Goal: Information Seeking & Learning: Find contact information

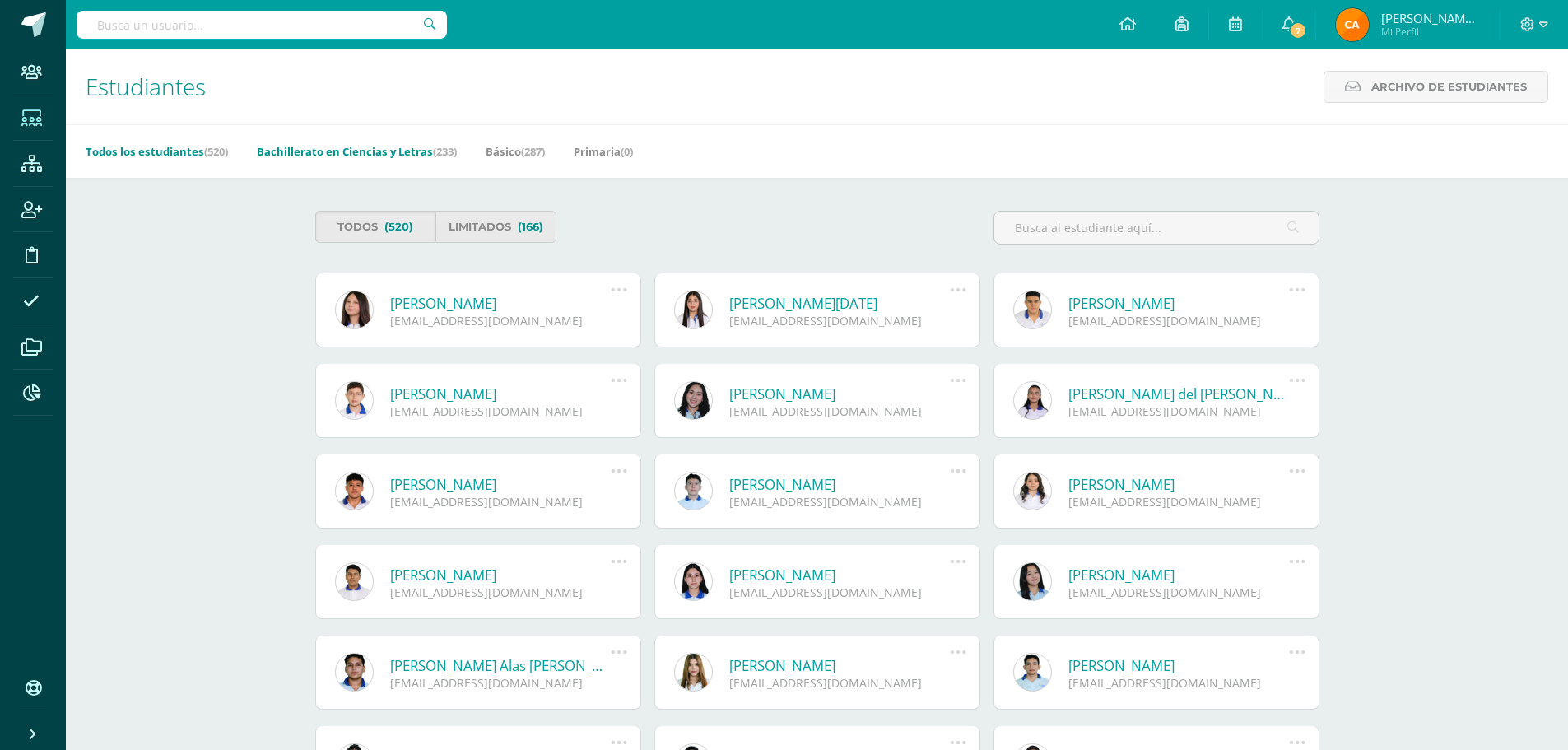
click at [333, 152] on link "Bachillerato en Ciencias y Letras (233)" at bounding box center [357, 152] width 200 height 27
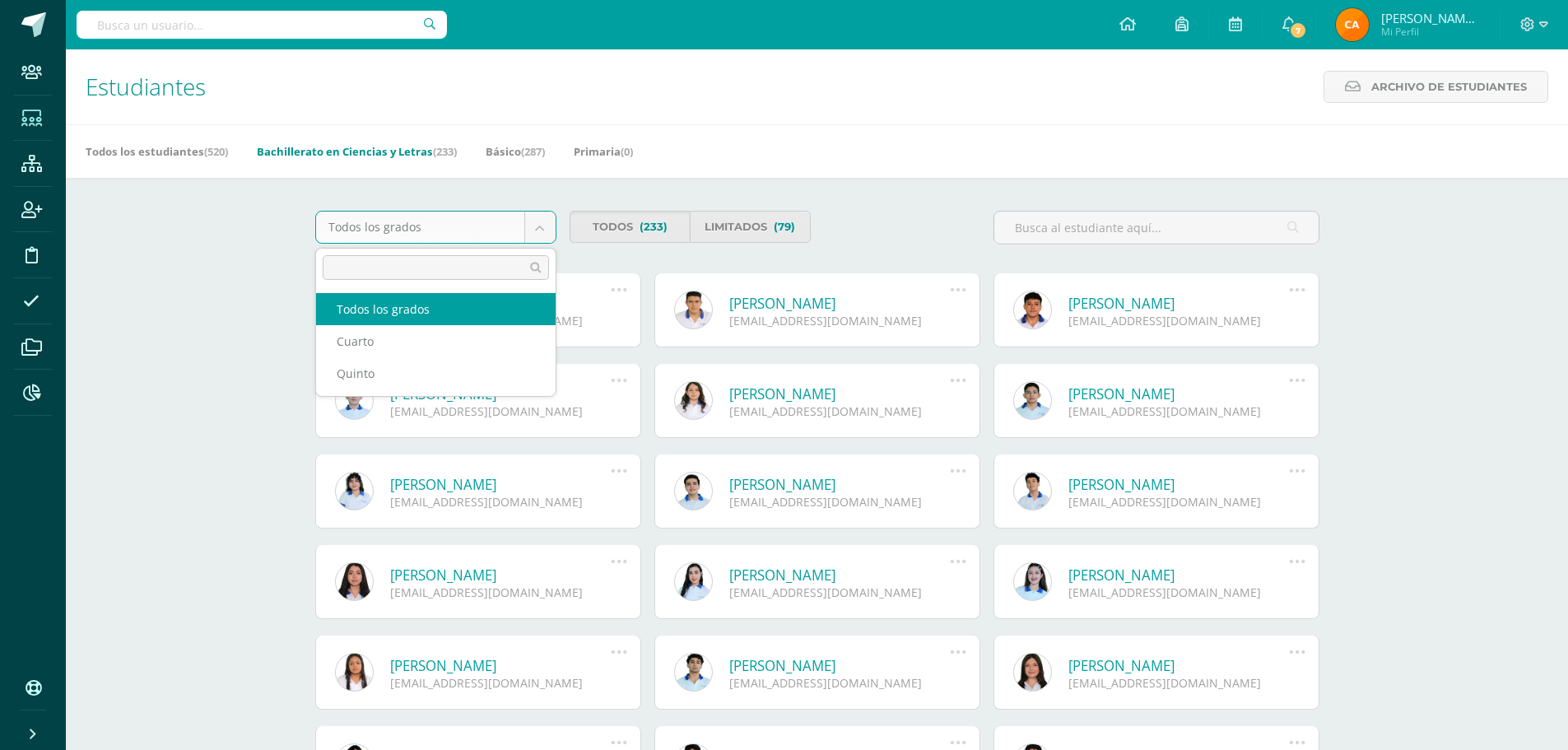
click at [536, 228] on body "Staff Estudiantes Estructura Inscripción Disciplina Asistencia Archivos Reporte…" at bounding box center [784, 558] width 1568 height 1115
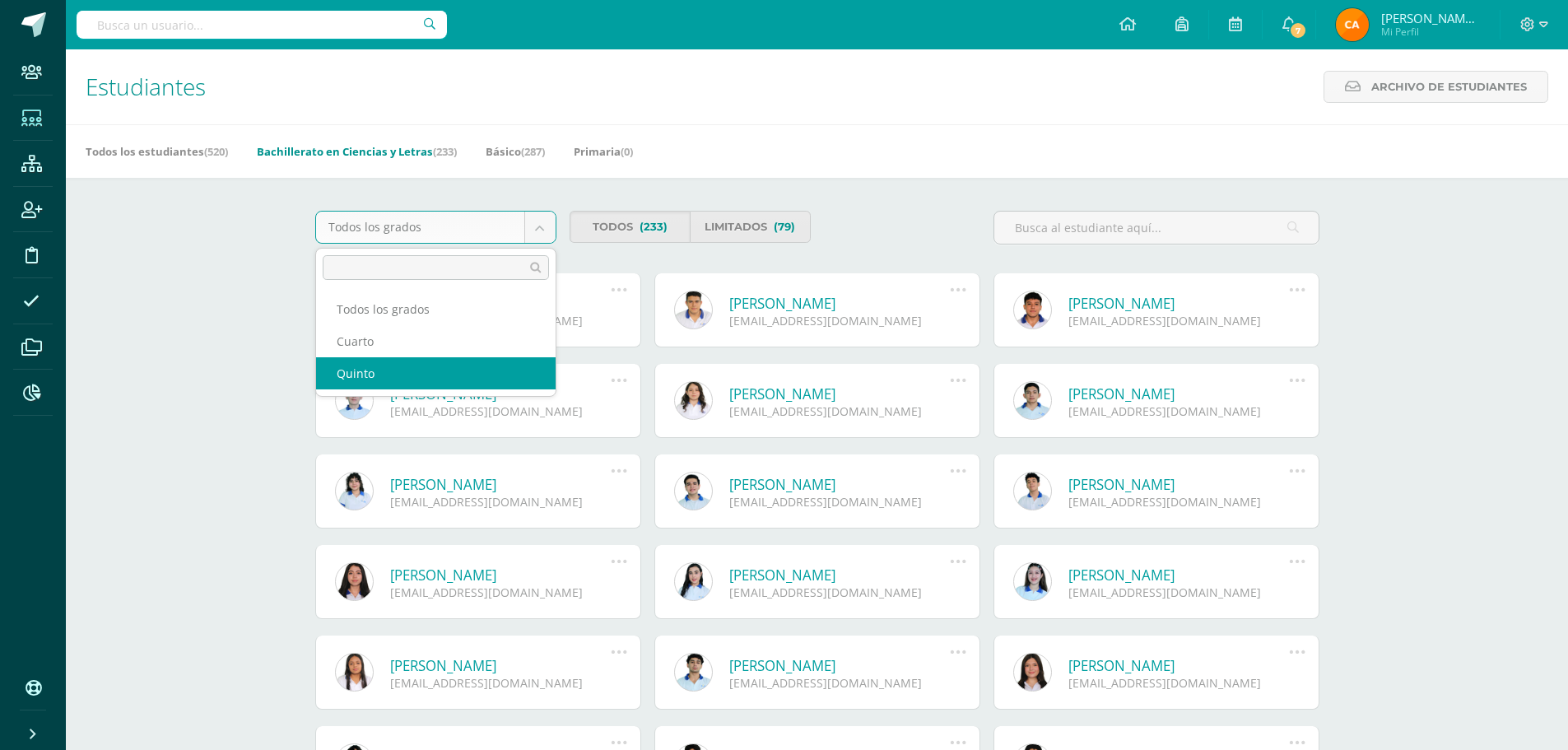
select select "5"
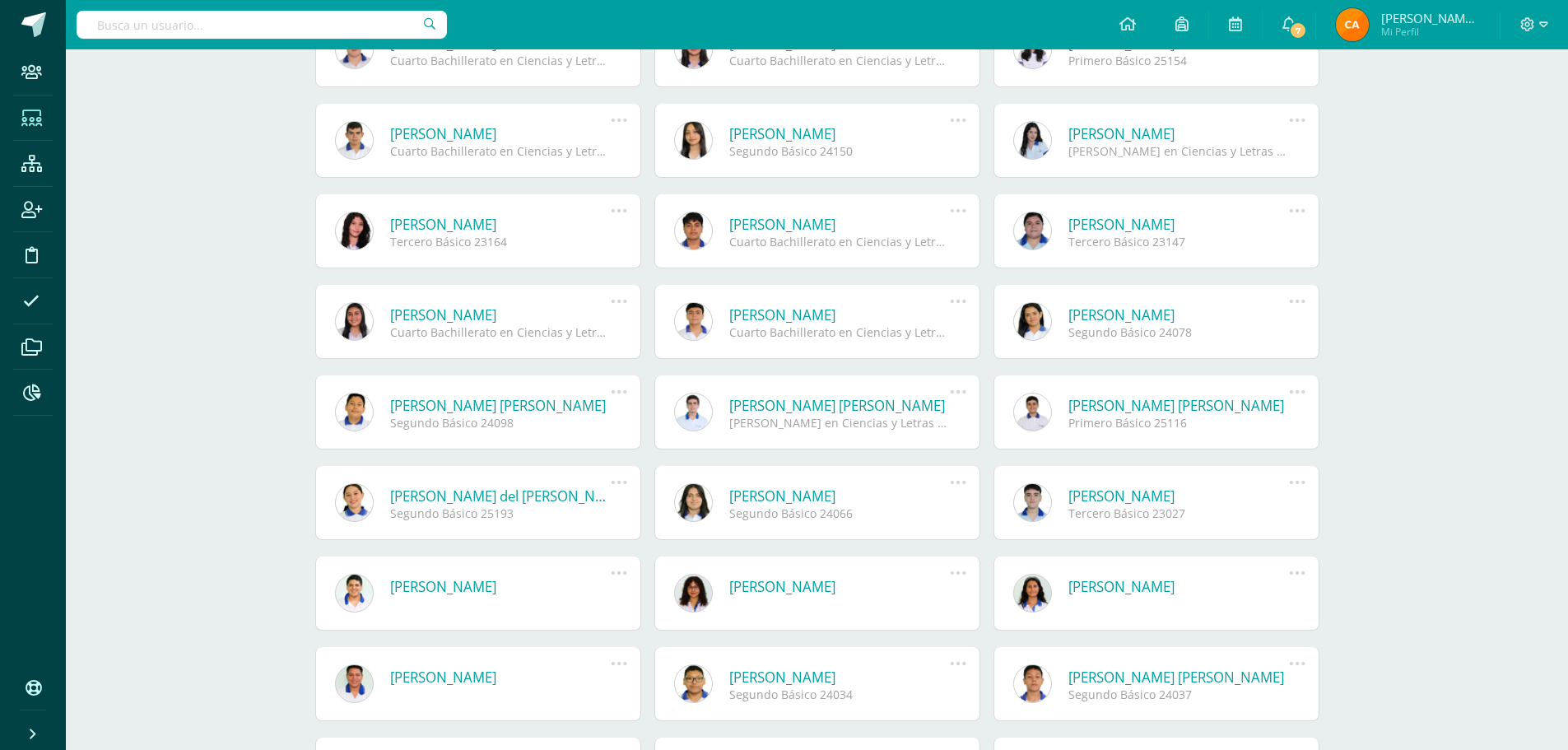
scroll to position [494, 0]
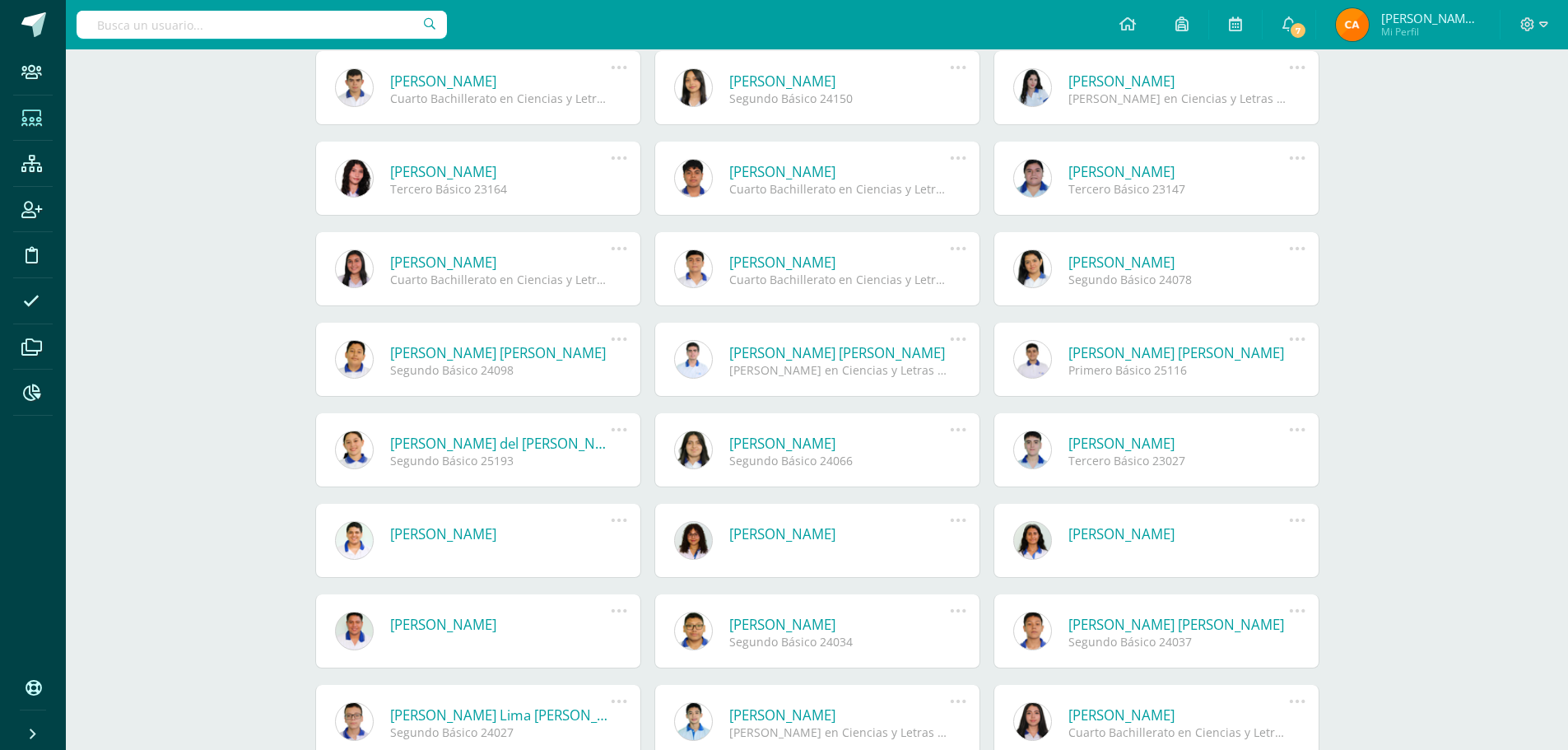
type input "[PERSON_NAME]"
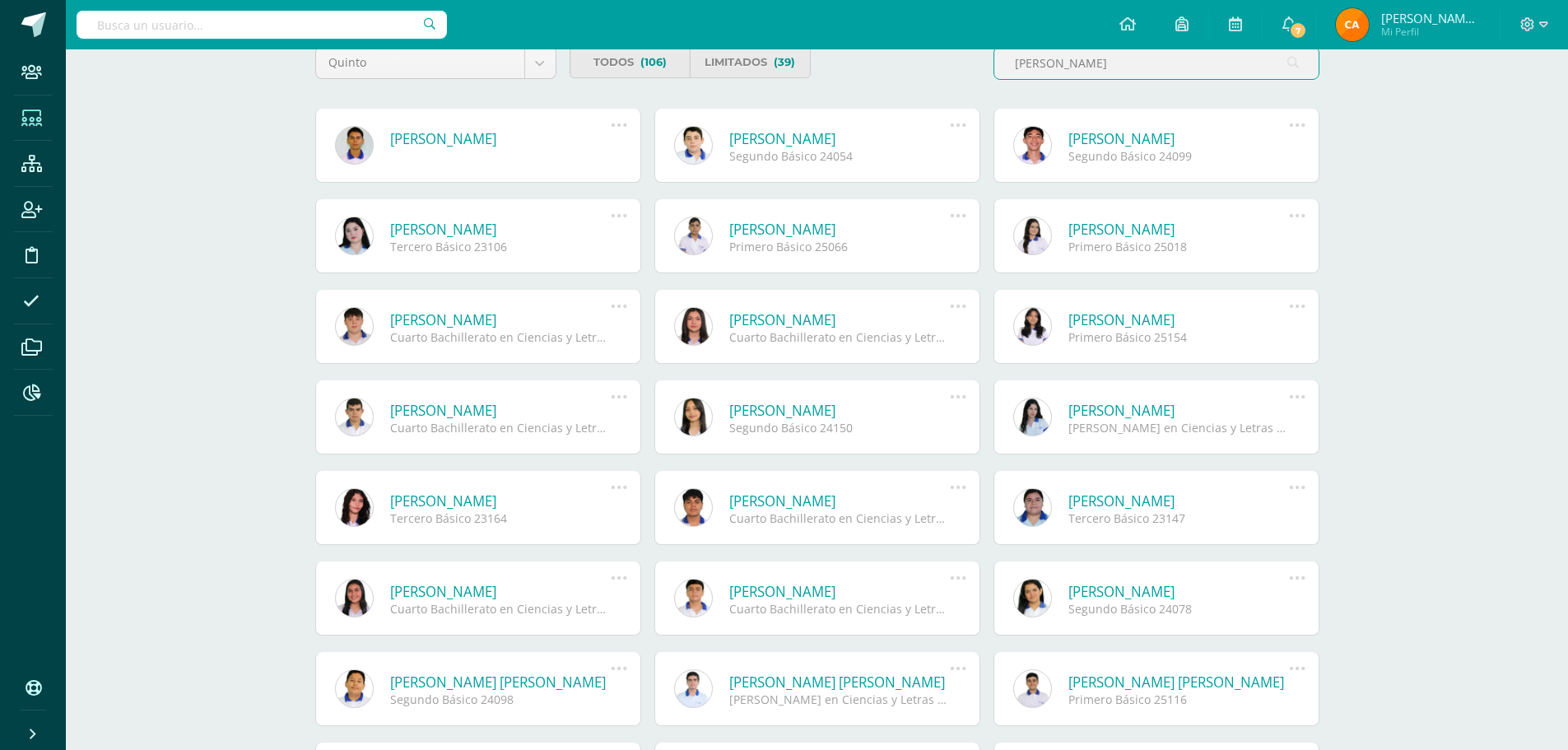
scroll to position [0, 0]
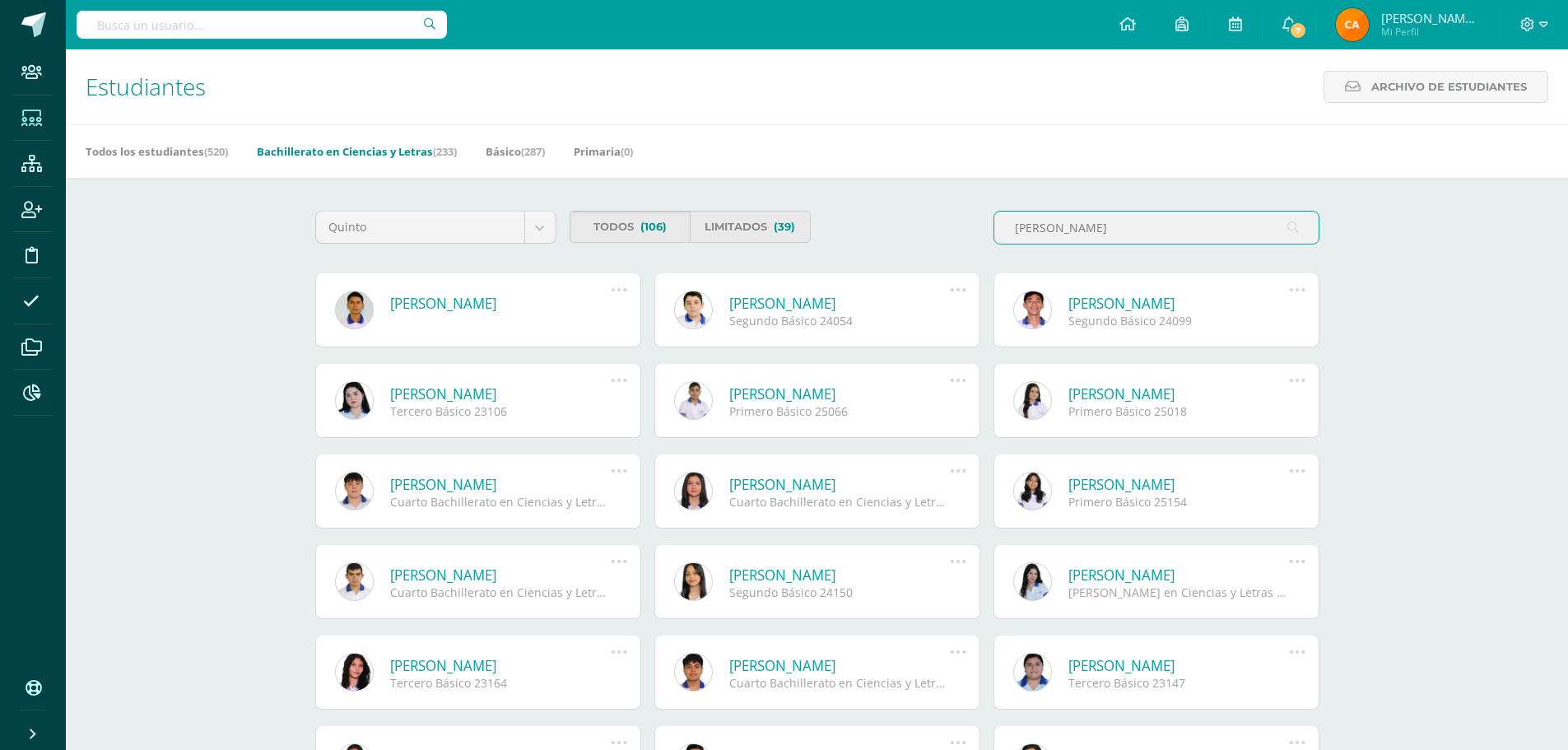
click at [622, 224] on link "Todos (106)" at bounding box center [630, 227] width 121 height 32
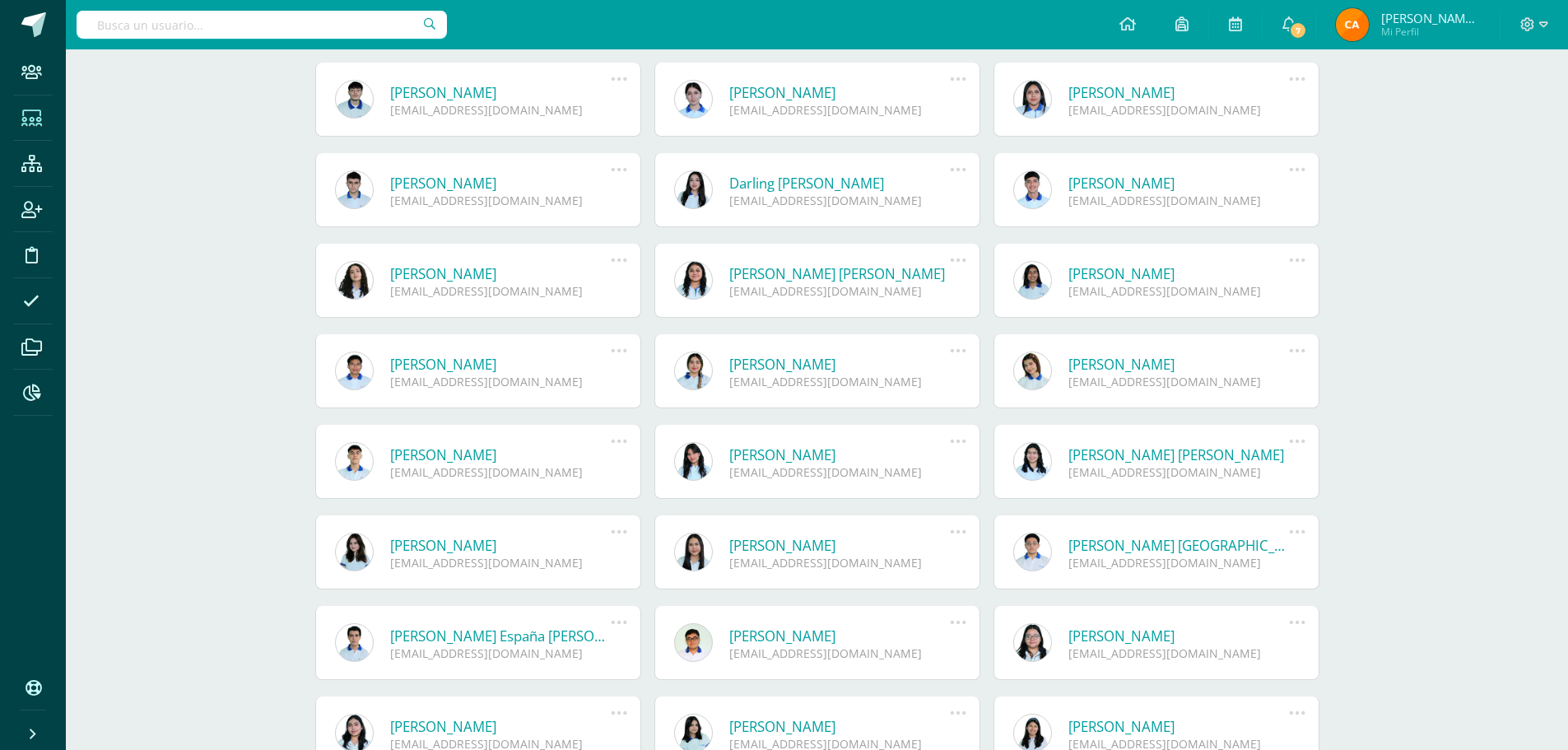
scroll to position [331, 0]
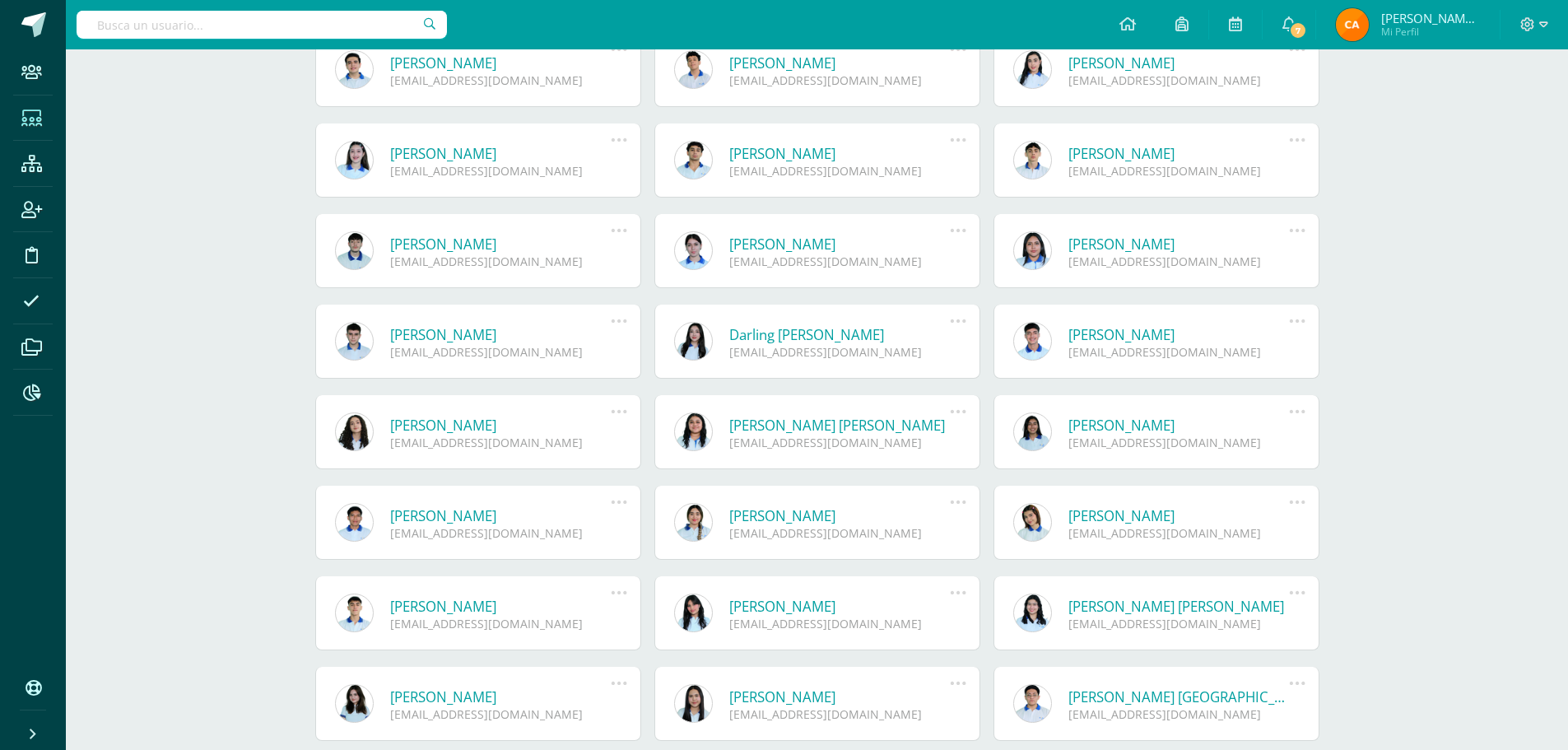
click at [163, 28] on input "text" at bounding box center [262, 25] width 371 height 28
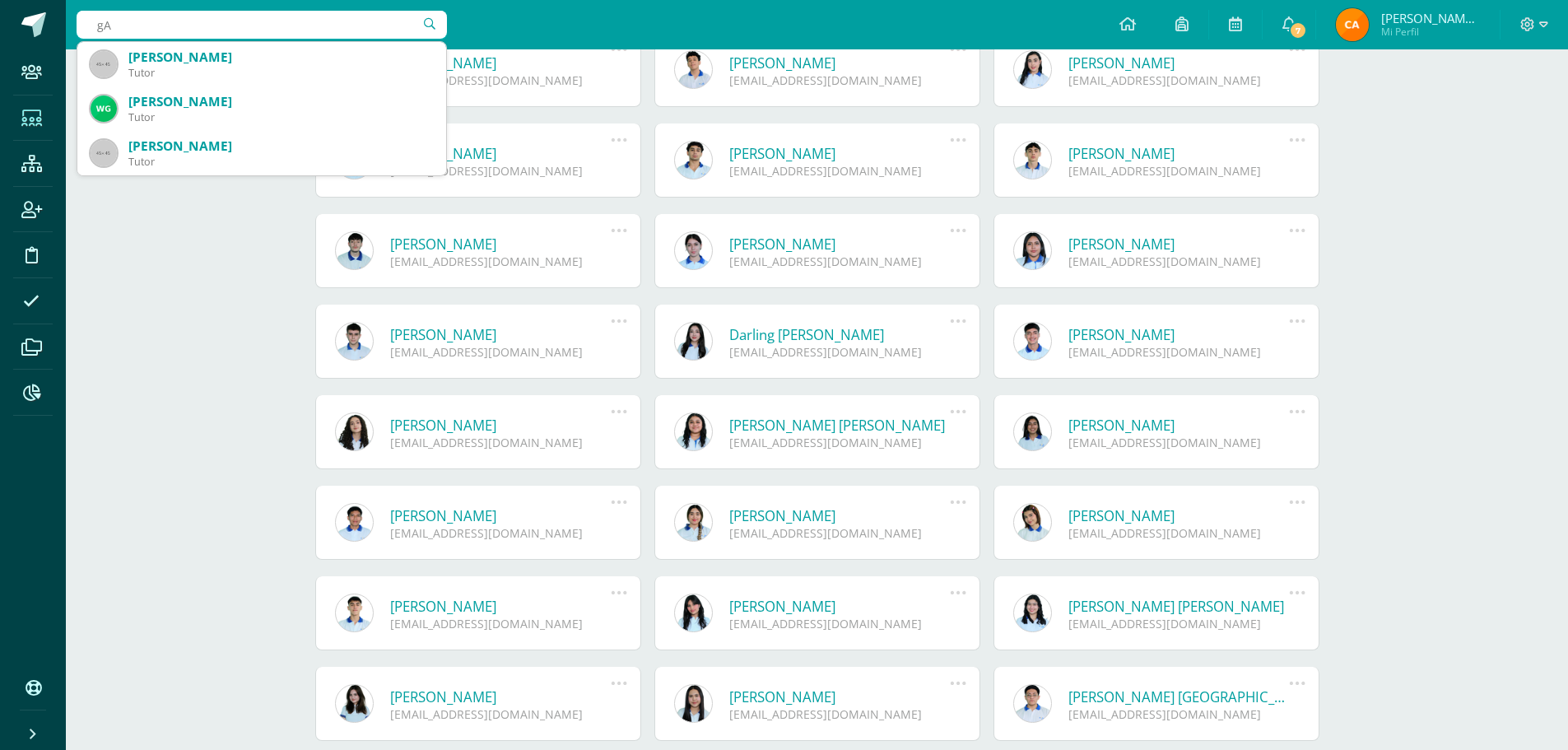
type input "g"
type input "García Orellana"
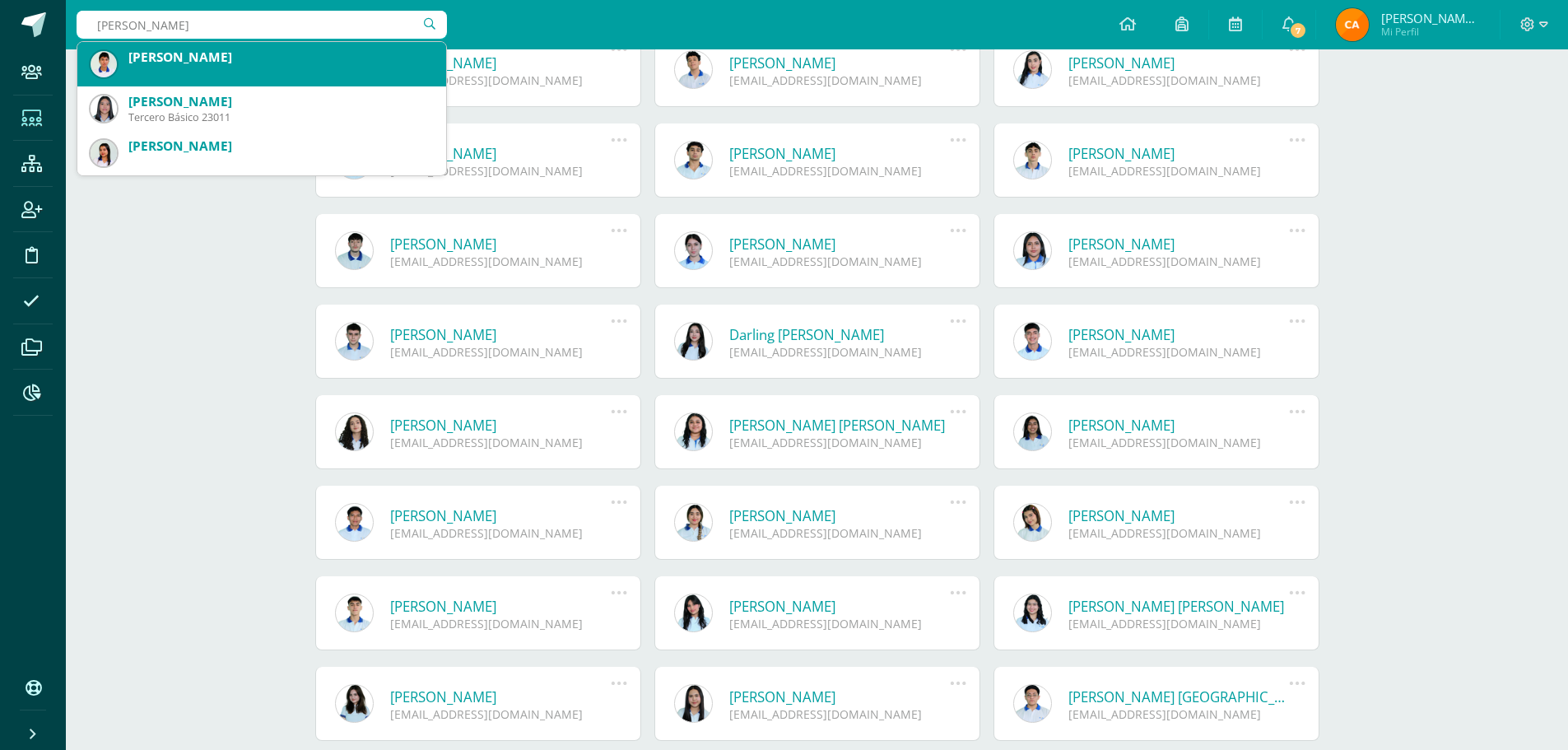
click at [176, 64] on div "Carlos José García Orellana" at bounding box center [281, 57] width 305 height 18
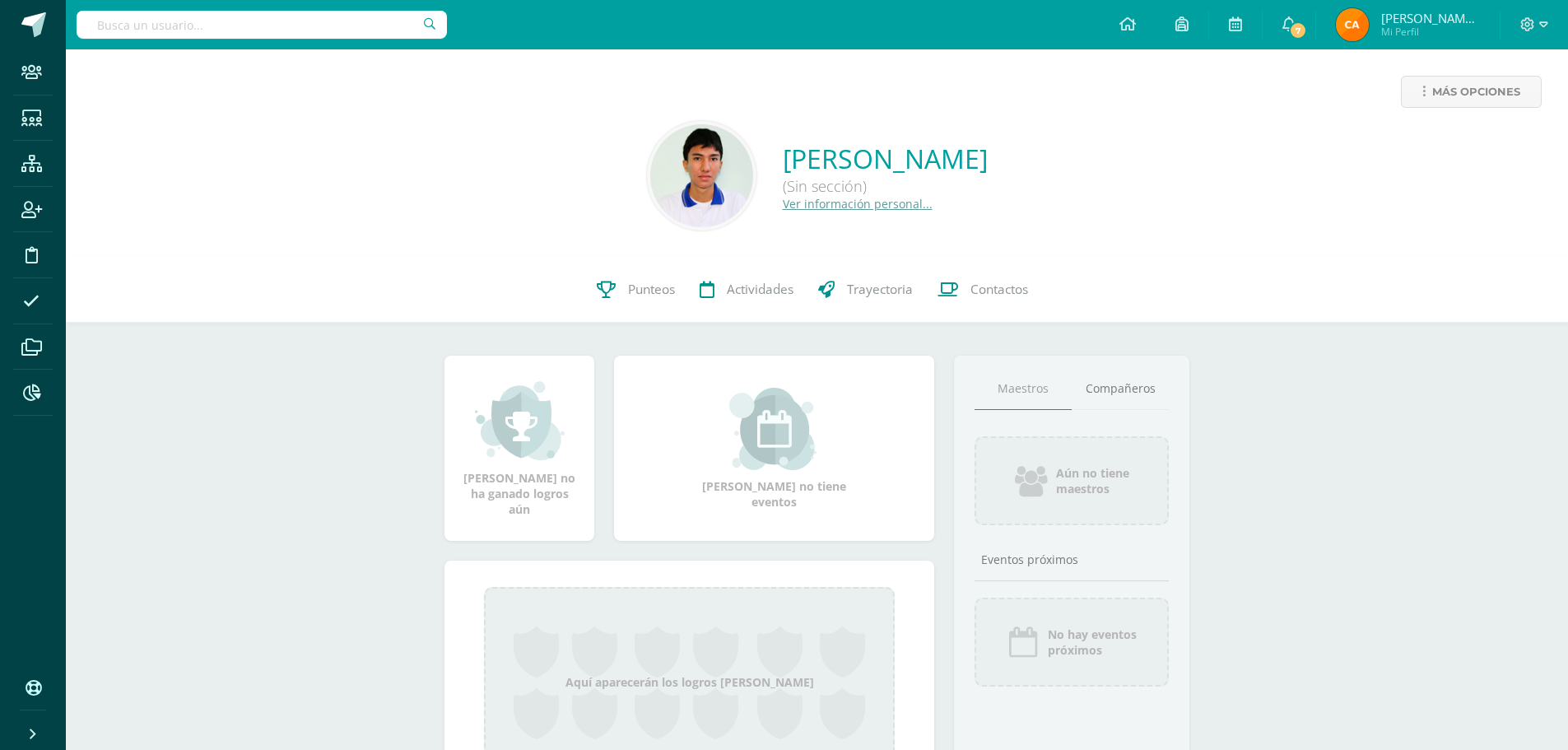
click at [783, 204] on link "Ver información personal..." at bounding box center [858, 203] width 150 height 16
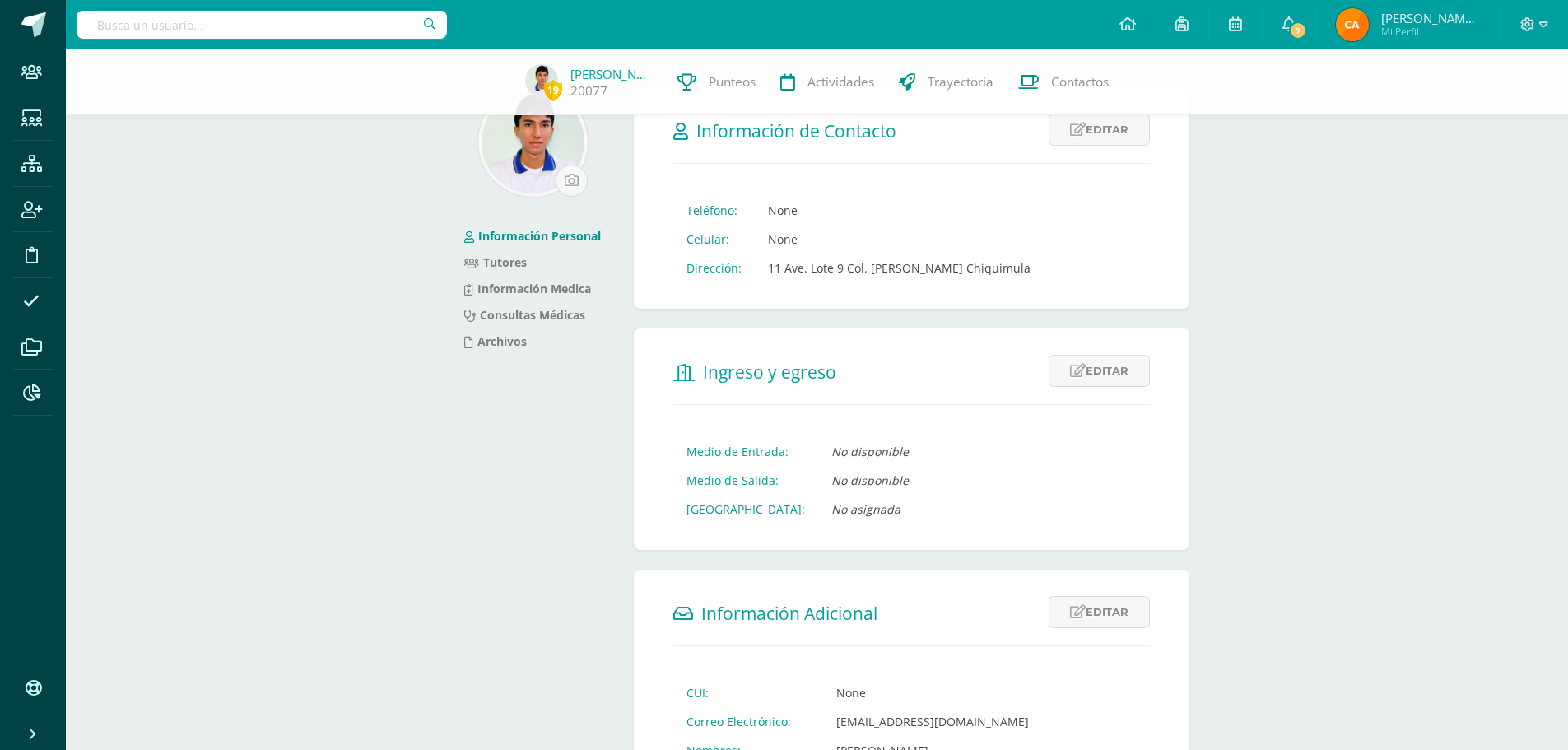
scroll to position [25, 0]
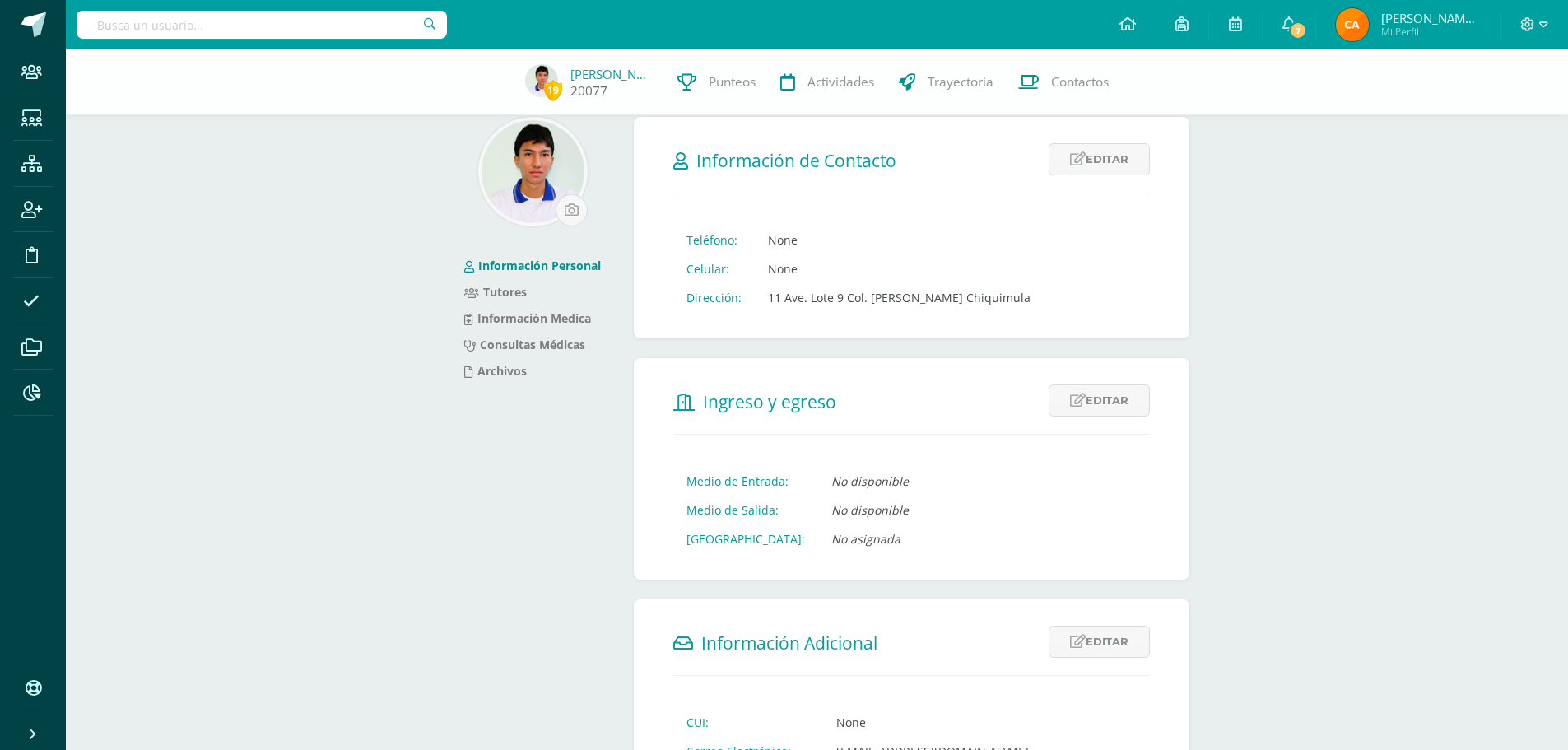
click at [583, 73] on link "[PERSON_NAME]" at bounding box center [612, 74] width 82 height 17
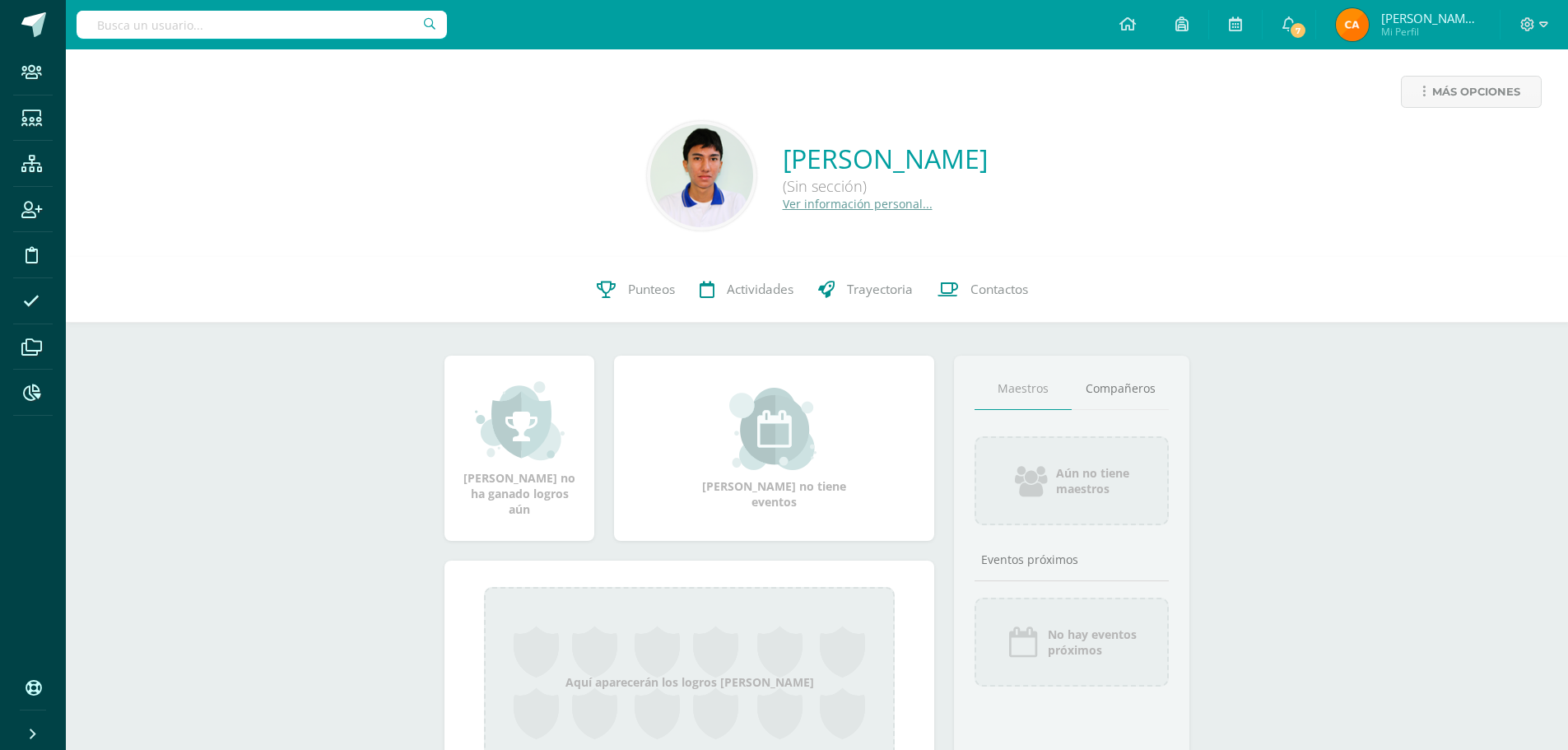
click at [549, 77] on div "Más opciones" at bounding box center [816, 98] width 1476 height 45
click at [650, 179] on img at bounding box center [701, 175] width 102 height 102
click at [252, 13] on input "text" at bounding box center [262, 25] width 371 height 28
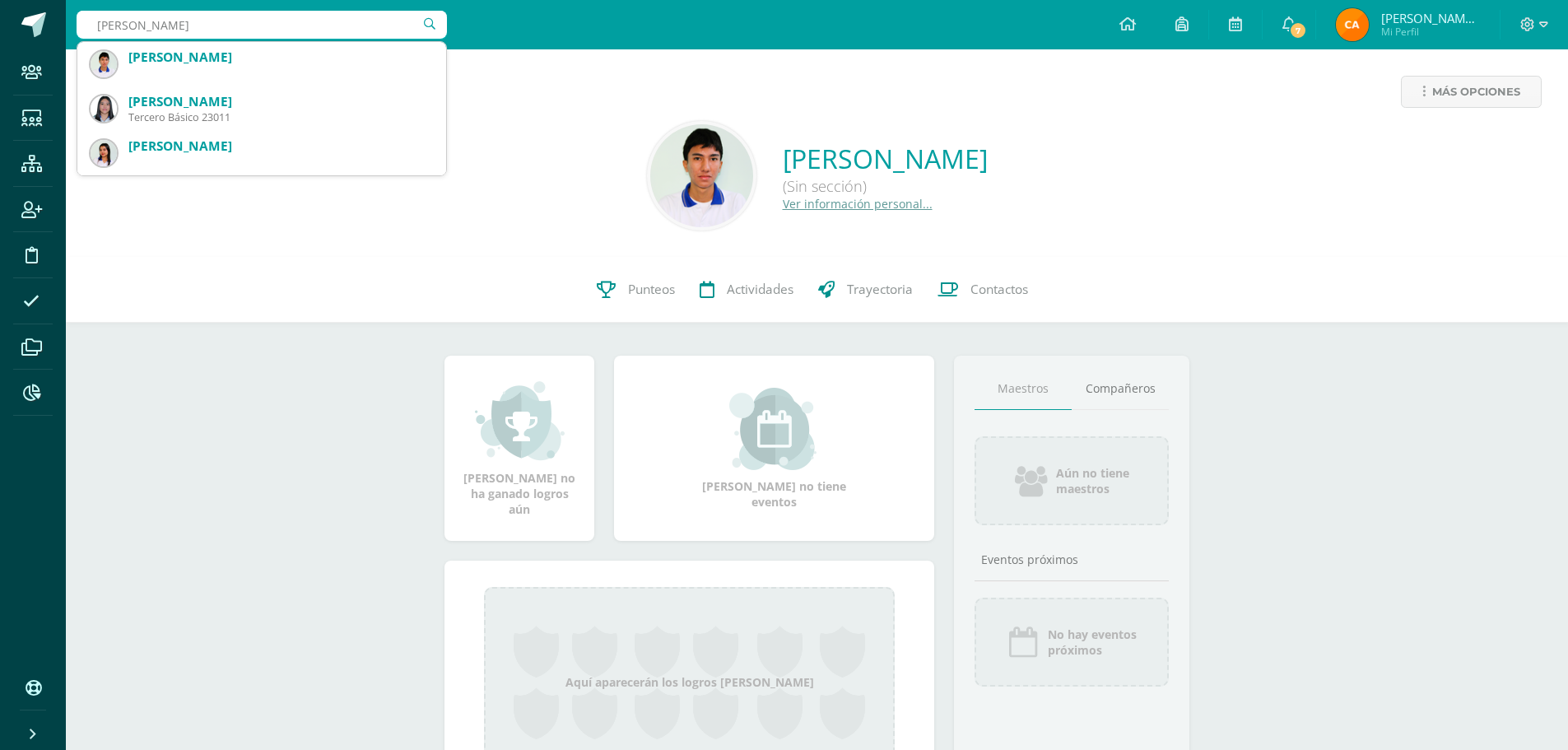
type input "García Orellana"
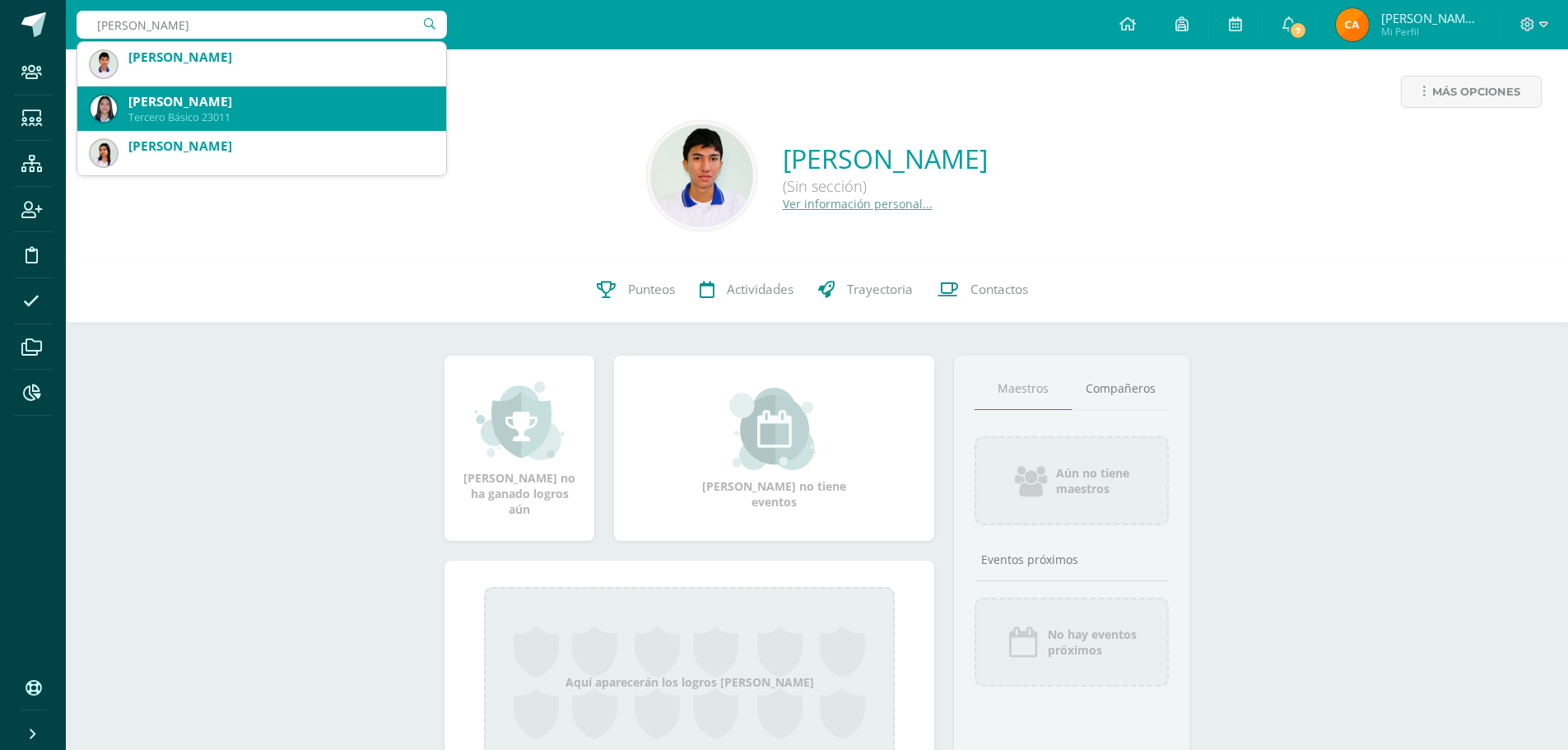
click at [219, 98] on div "Andrea Sofia García Orellana" at bounding box center [281, 102] width 305 height 18
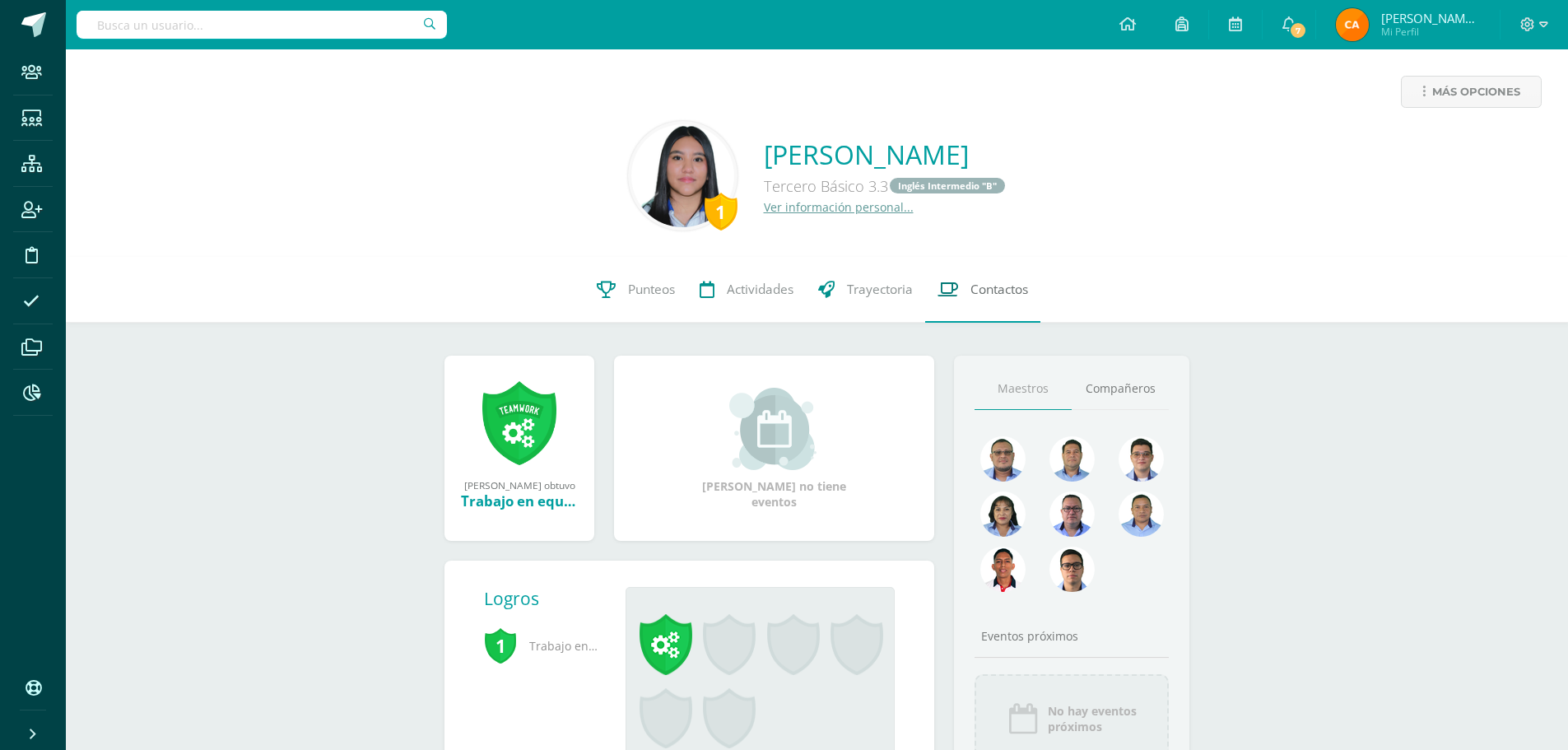
click at [961, 290] on link "Contactos" at bounding box center [982, 289] width 115 height 66
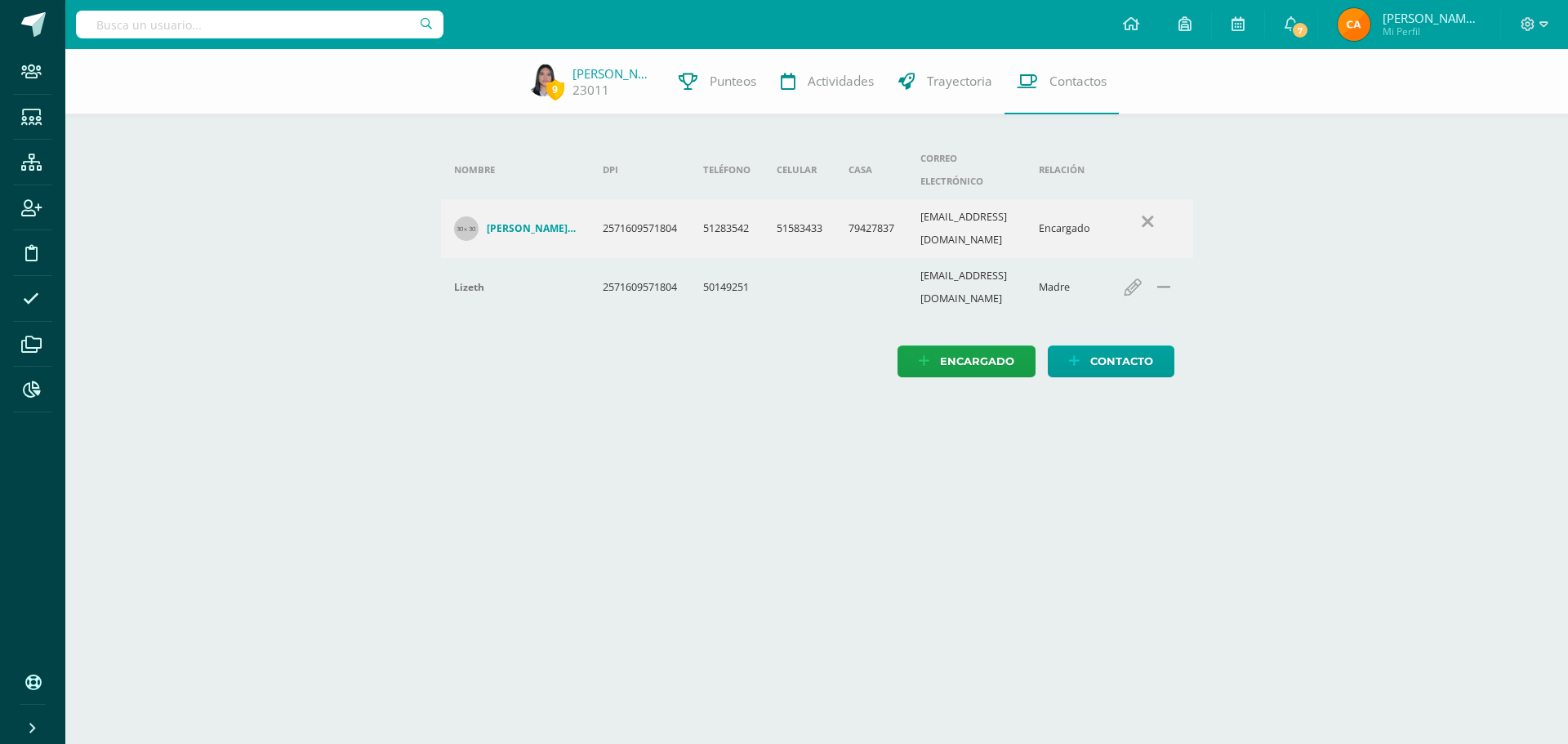
click at [539, 222] on h4 "[PERSON_NAME] Alas" at bounding box center [531, 229] width 90 height 13
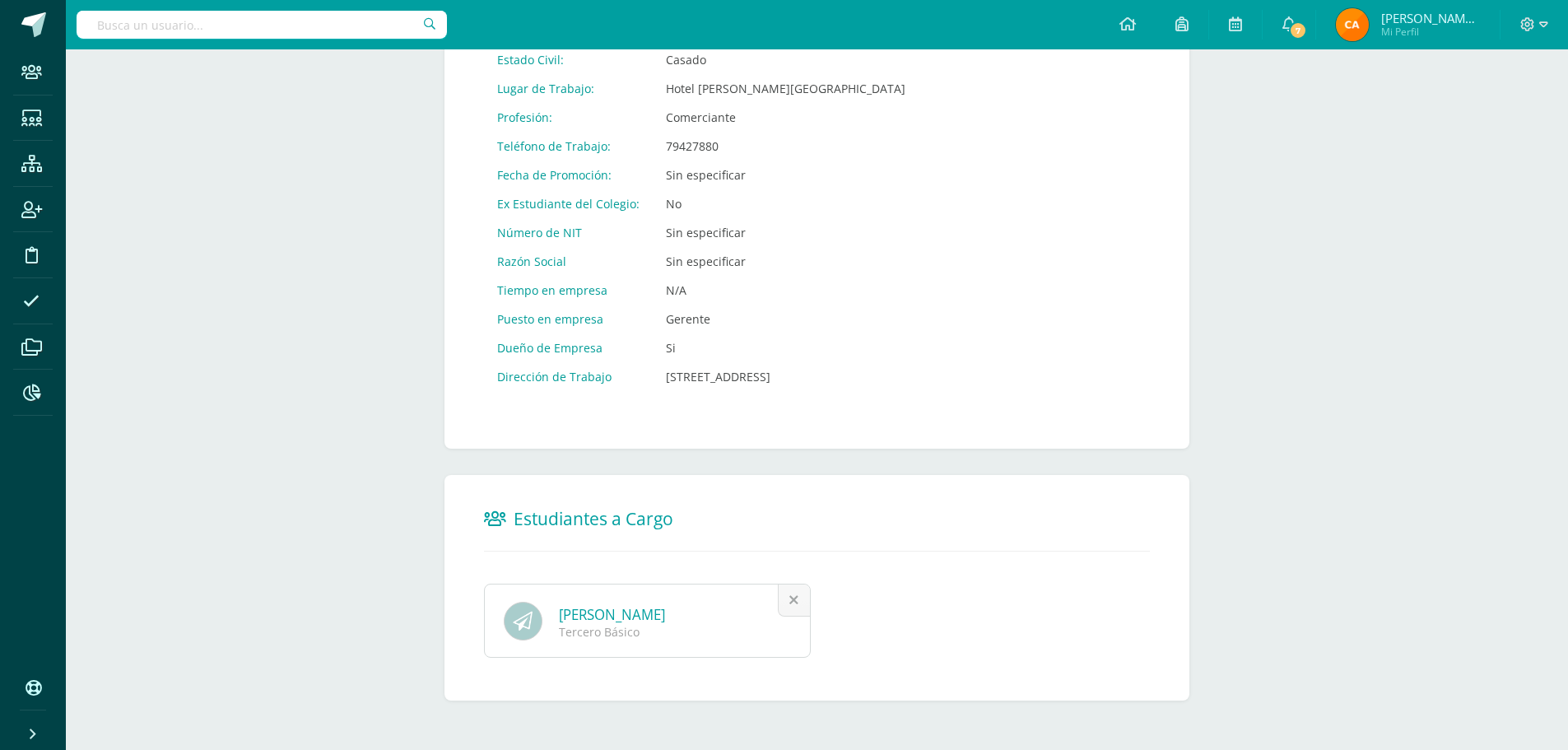
scroll to position [794, 0]
